Goal: Find specific page/section: Find specific page/section

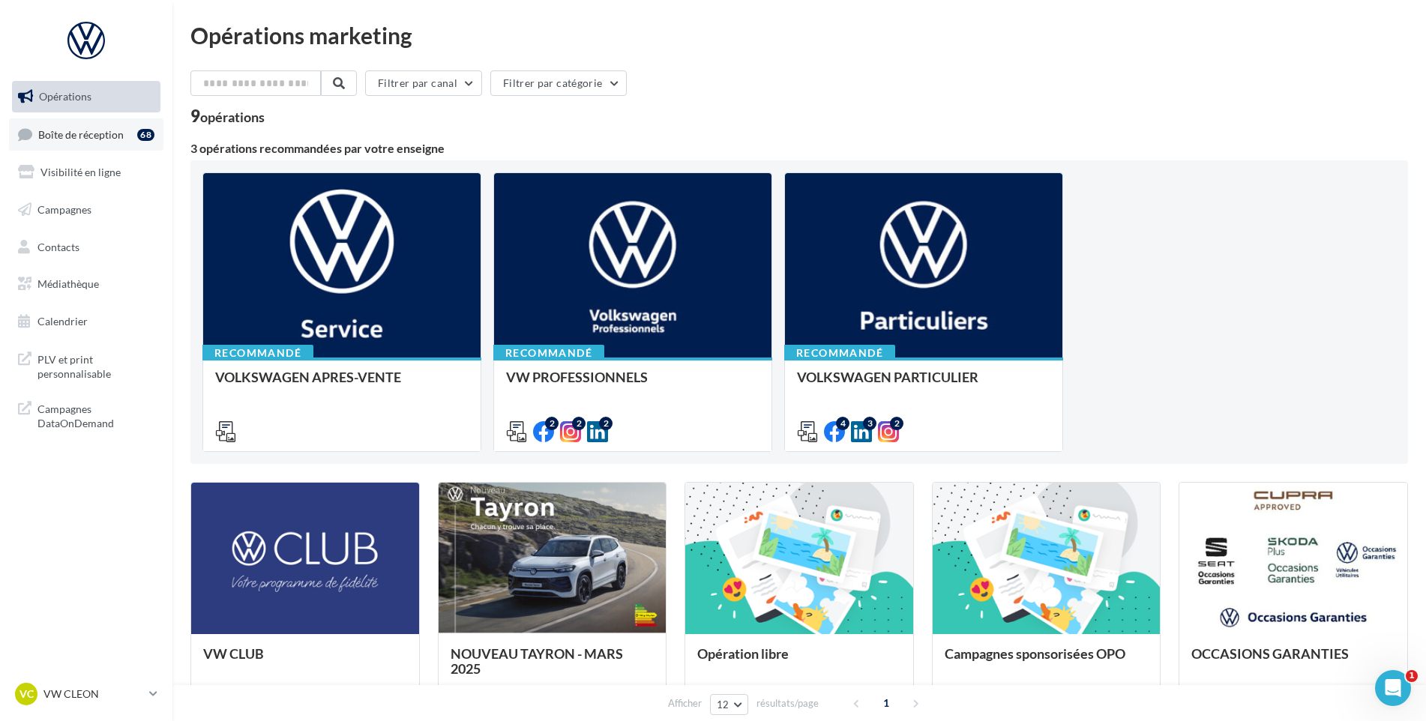
click at [88, 119] on link "Boîte de réception 68" at bounding box center [86, 134] width 154 height 32
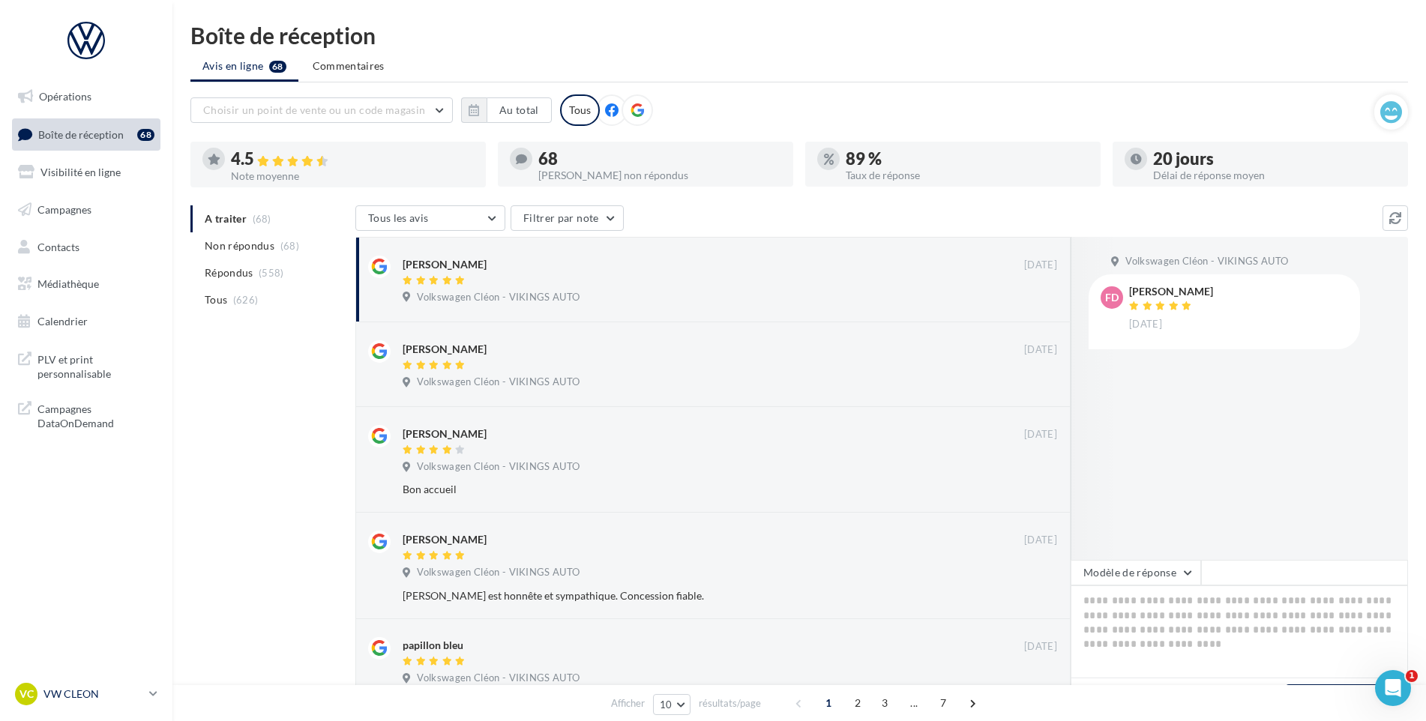
click at [96, 700] on p "VW CLEON" at bounding box center [93, 694] width 100 height 15
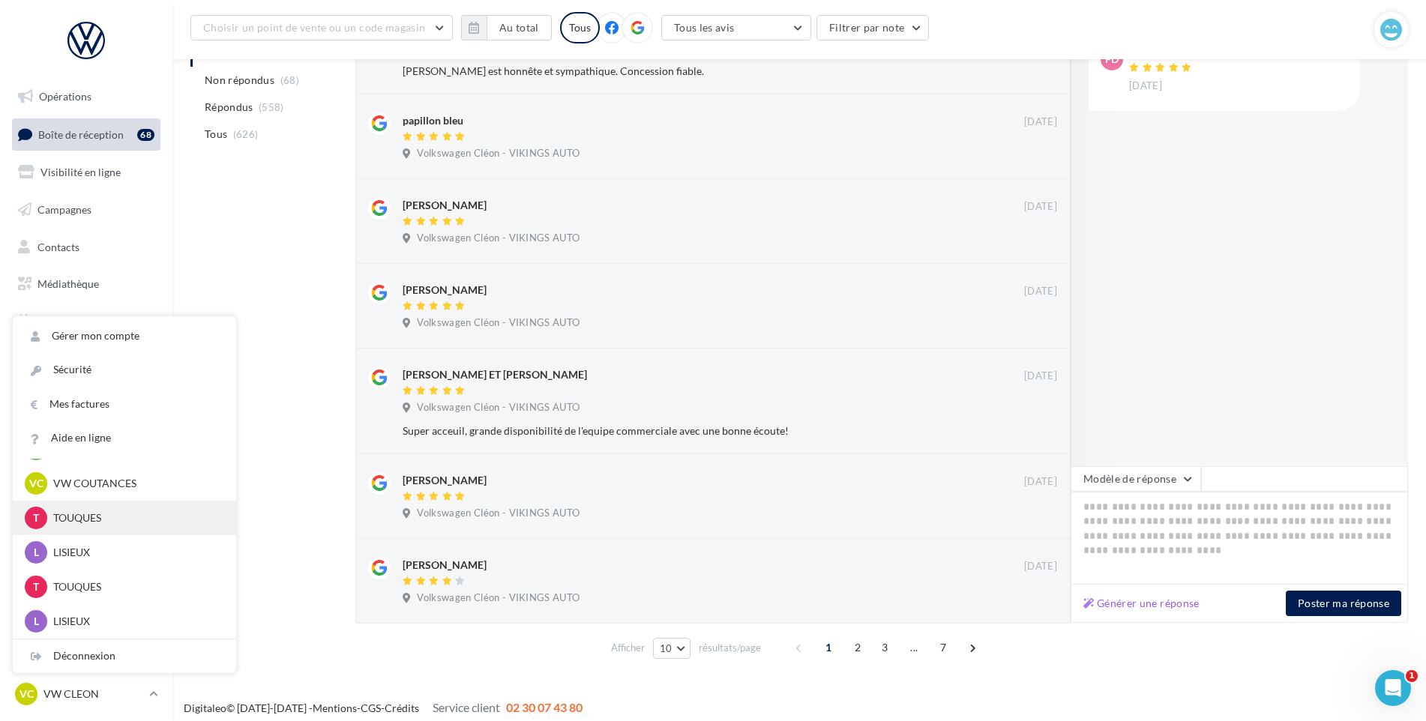
scroll to position [462, 0]
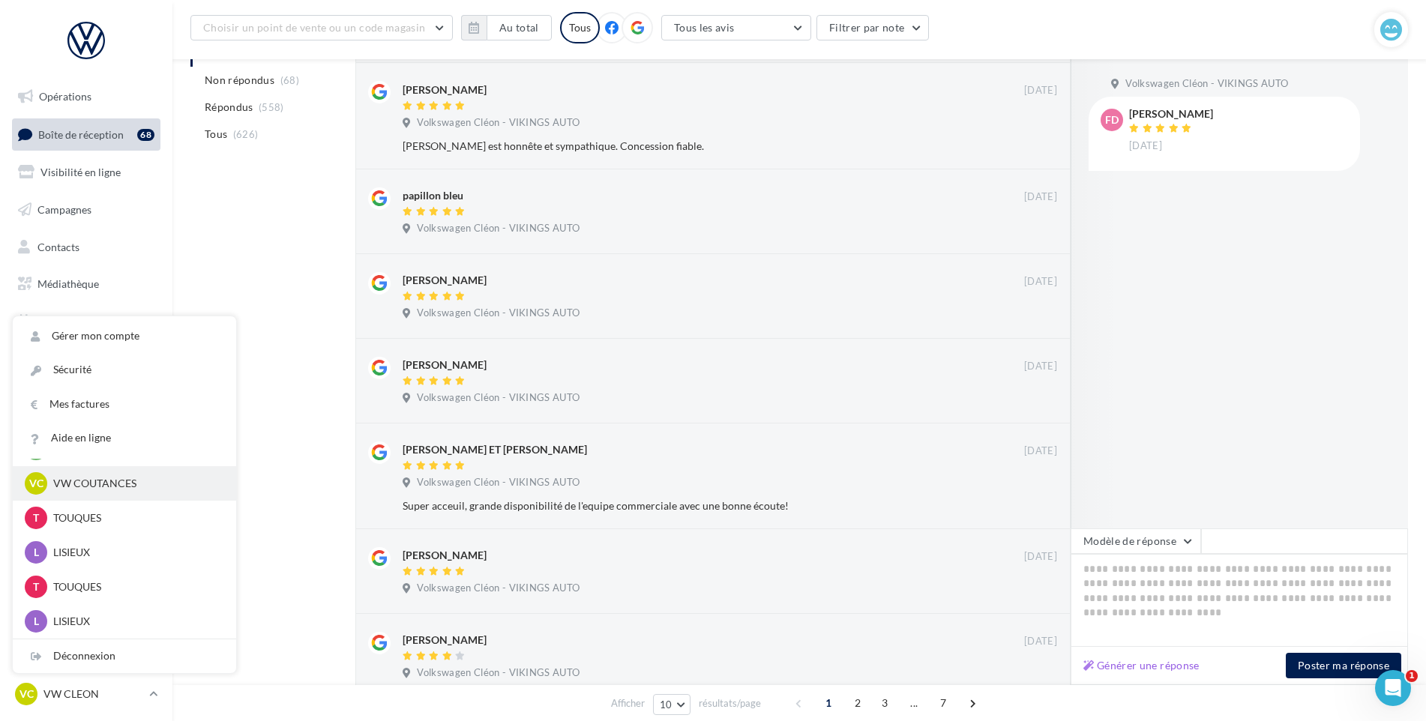
click at [115, 488] on p "VW COUTANCES" at bounding box center [135, 483] width 165 height 15
